Goal: Information Seeking & Learning: Find contact information

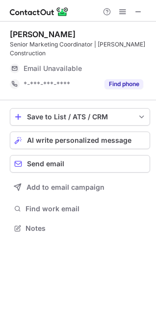
scroll to position [222, 156]
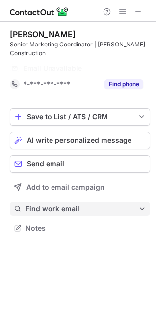
click at [47, 206] on span "Find work email" at bounding box center [81, 209] width 113 height 9
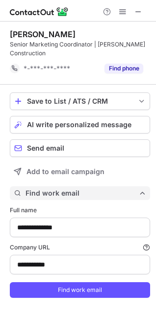
scroll to position [310, 149]
type input "**********"
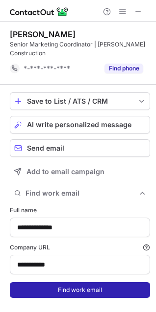
click at [62, 288] on button "Find work email" at bounding box center [80, 290] width 140 height 16
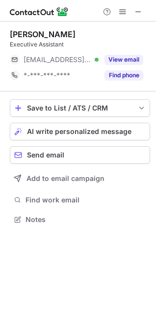
scroll to position [213, 156]
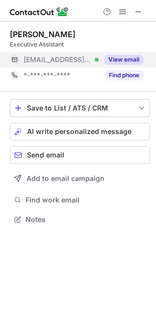
click at [55, 59] on span "[EMAIL_ADDRESS][DOMAIN_NAME]" at bounding box center [57, 59] width 68 height 9
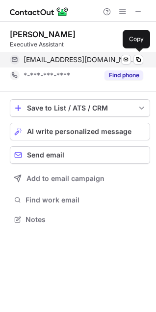
click at [62, 59] on span "[EMAIL_ADDRESS][DOMAIN_NAME]" at bounding box center [79, 59] width 112 height 9
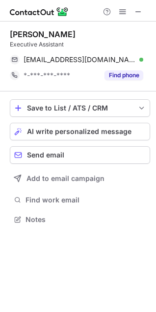
click at [11, 34] on div "[PERSON_NAME]" at bounding box center [43, 34] width 66 height 10
copy div "[PERSON_NAME]"
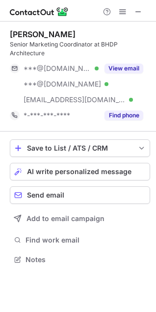
scroll to position [253, 156]
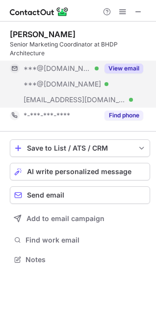
click at [56, 86] on span "***@hotmail.com" at bounding box center [61, 84] width 77 height 9
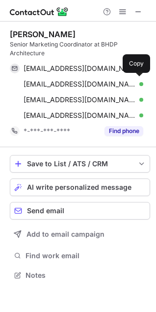
scroll to position [269, 156]
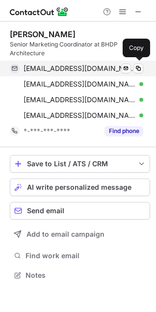
click at [83, 68] on span "it5emilyenglish@gmail.com" at bounding box center [79, 68] width 112 height 9
click at [63, 70] on span "it5emilyenglish@gmail.com" at bounding box center [79, 68] width 112 height 9
click at [85, 72] on span "it5emilyenglish@gmail.com" at bounding box center [79, 68] width 112 height 9
click at [78, 69] on span "it5emilyenglish@gmail.com" at bounding box center [79, 68] width 112 height 9
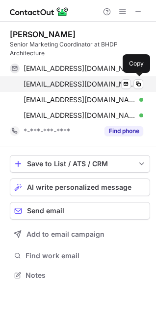
click at [64, 80] on span "trumangr@gmail.com" at bounding box center [79, 84] width 112 height 9
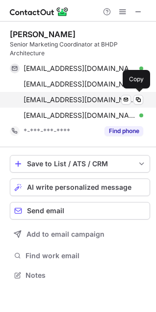
click at [78, 101] on span "emilyenglish@hotmail.com" at bounding box center [79, 99] width 112 height 9
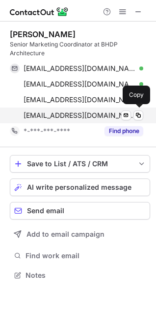
click at [84, 112] on span "eenglish@bhdp.com" at bounding box center [79, 115] width 112 height 9
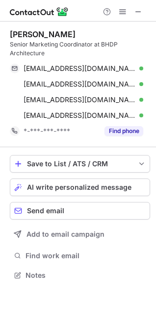
click at [22, 33] on div "Emily English" at bounding box center [43, 34] width 66 height 10
copy div "Emily"
